Goal: Navigation & Orientation: Understand site structure

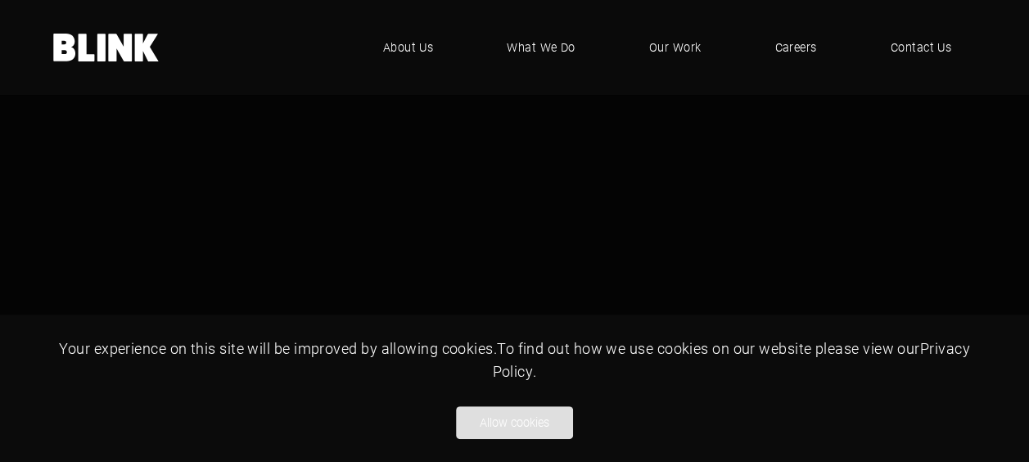
click at [507, 426] on button "Allow cookies" at bounding box center [514, 422] width 117 height 33
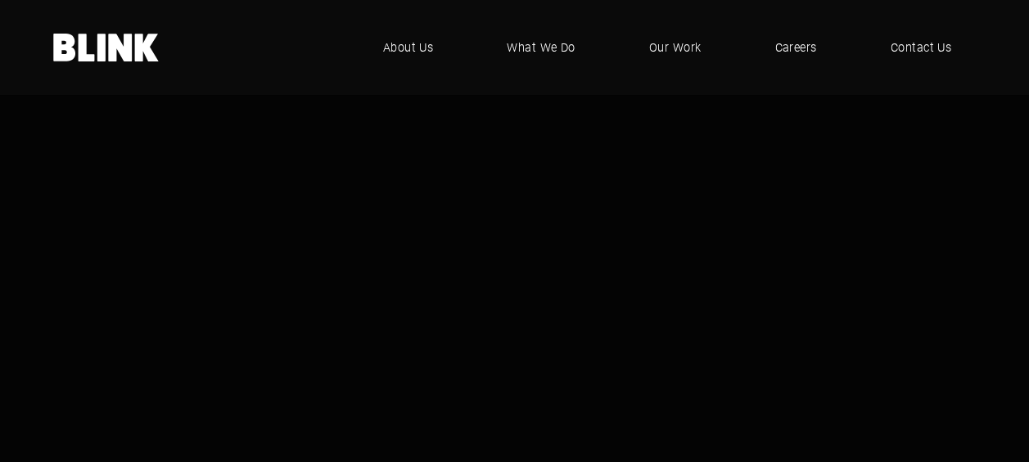
click at [296, 182] on video "1 of 1" at bounding box center [514, 289] width 1029 height 579
click at [529, 48] on span "What We Do" at bounding box center [541, 47] width 70 height 18
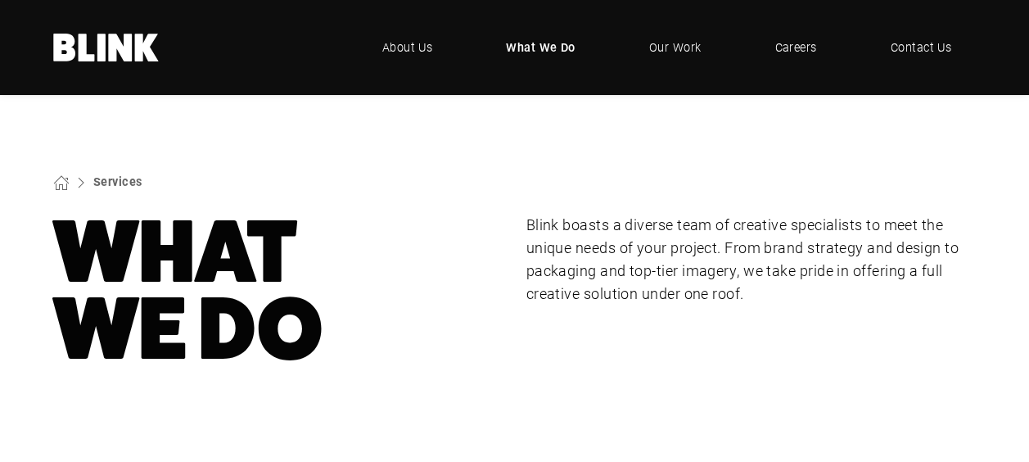
click at [529, 48] on span "What We Do" at bounding box center [541, 47] width 70 height 18
click at [412, 51] on span "About Us" at bounding box center [407, 47] width 51 height 18
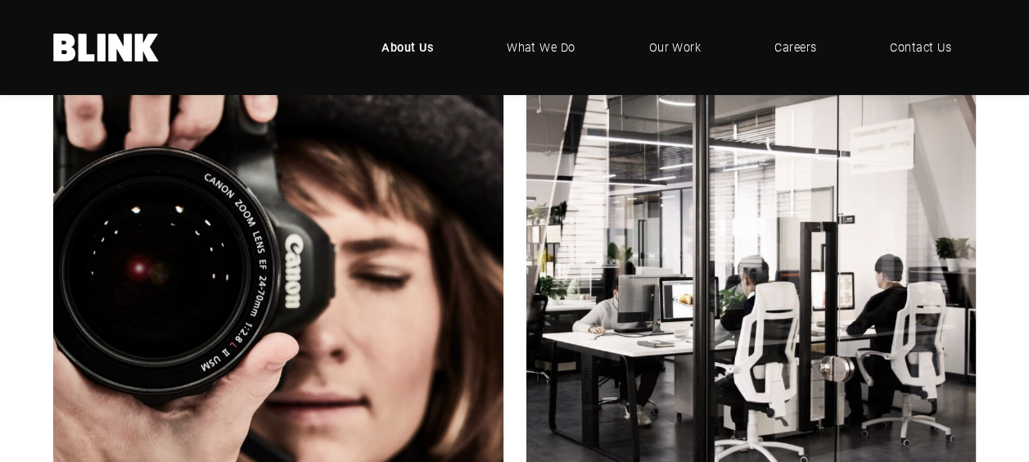
scroll to position [491, 0]
